Goal: Find contact information: Find contact information

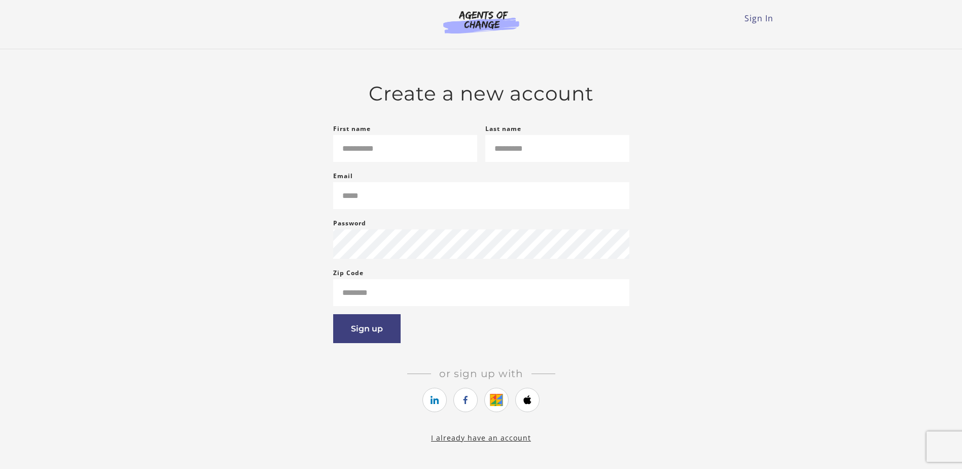
click at [486, 19] on img at bounding box center [481, 21] width 97 height 23
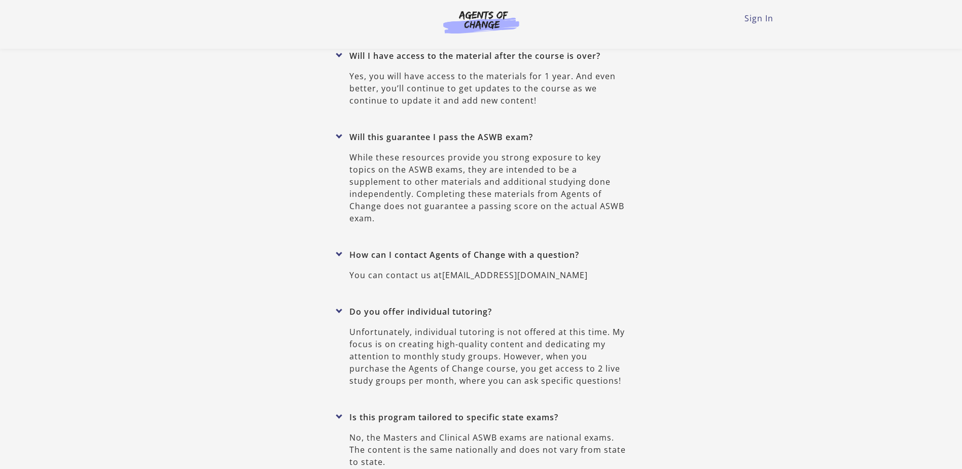
scroll to position [4316, 0]
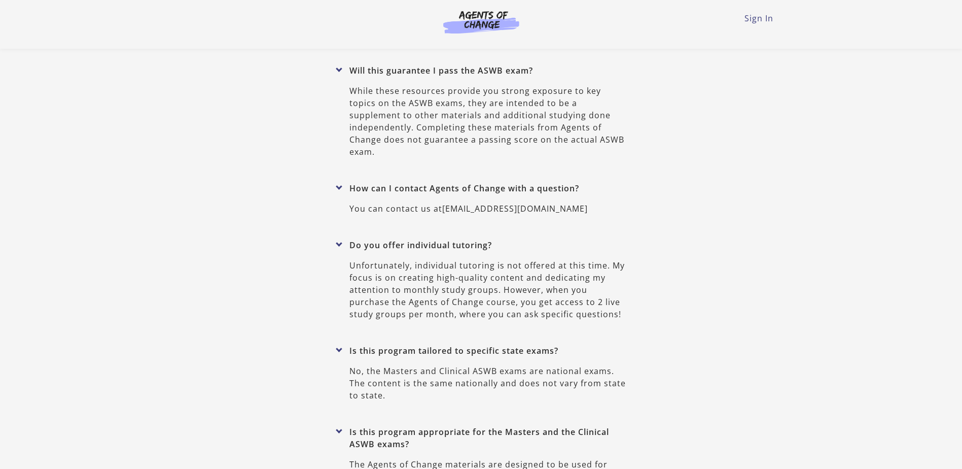
drag, startPoint x: 451, startPoint y: 267, endPoint x: 265, endPoint y: 263, distance: 185.7
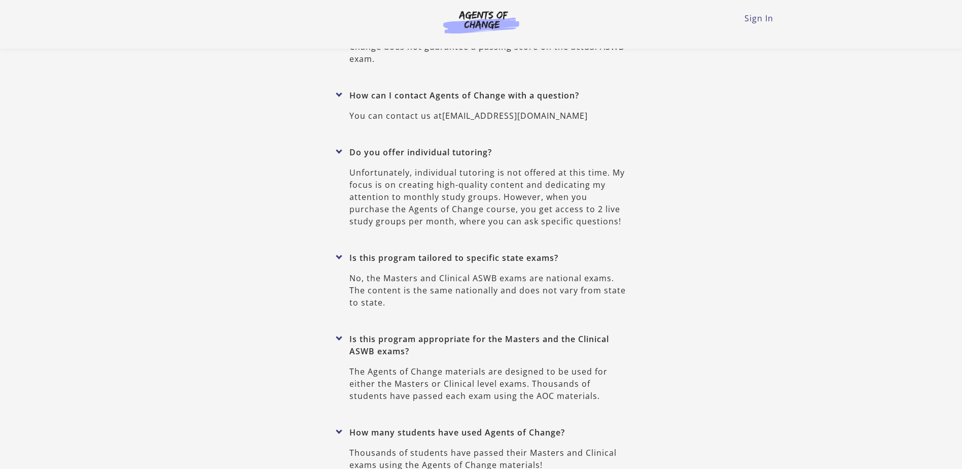
scroll to position [4463, 0]
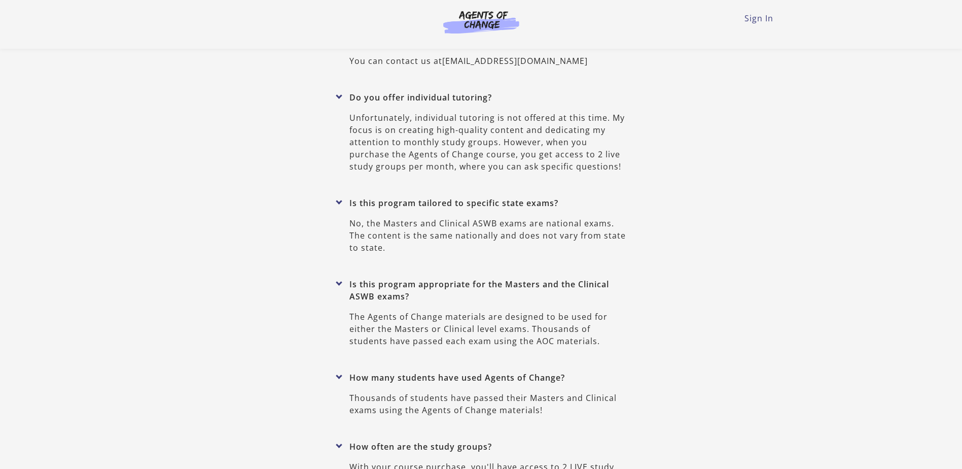
drag, startPoint x: 285, startPoint y: 117, endPoint x: 455, endPoint y: 117, distance: 170.4
copy link "[EMAIL_ADDRESS][DOMAIN_NAME]"
